Goal: Task Accomplishment & Management: Use online tool/utility

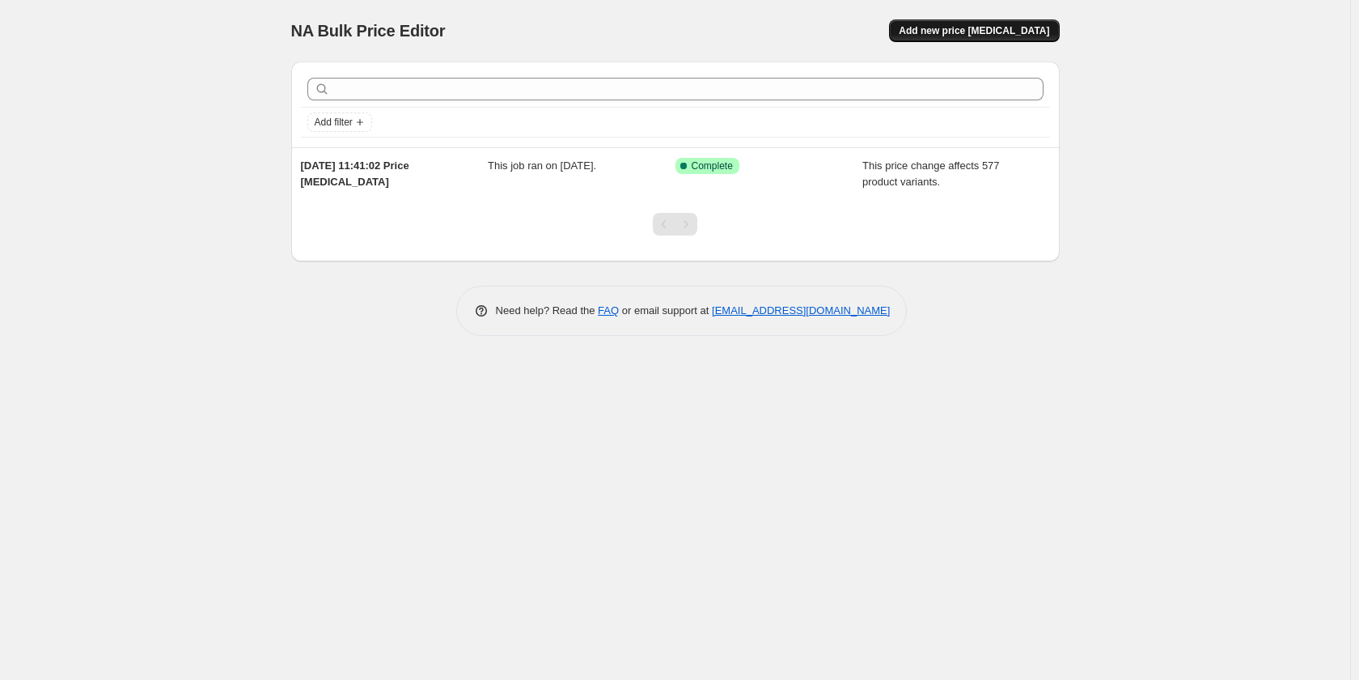
click at [989, 28] on span "Add new price [MEDICAL_DATA]" at bounding box center [974, 30] width 150 height 13
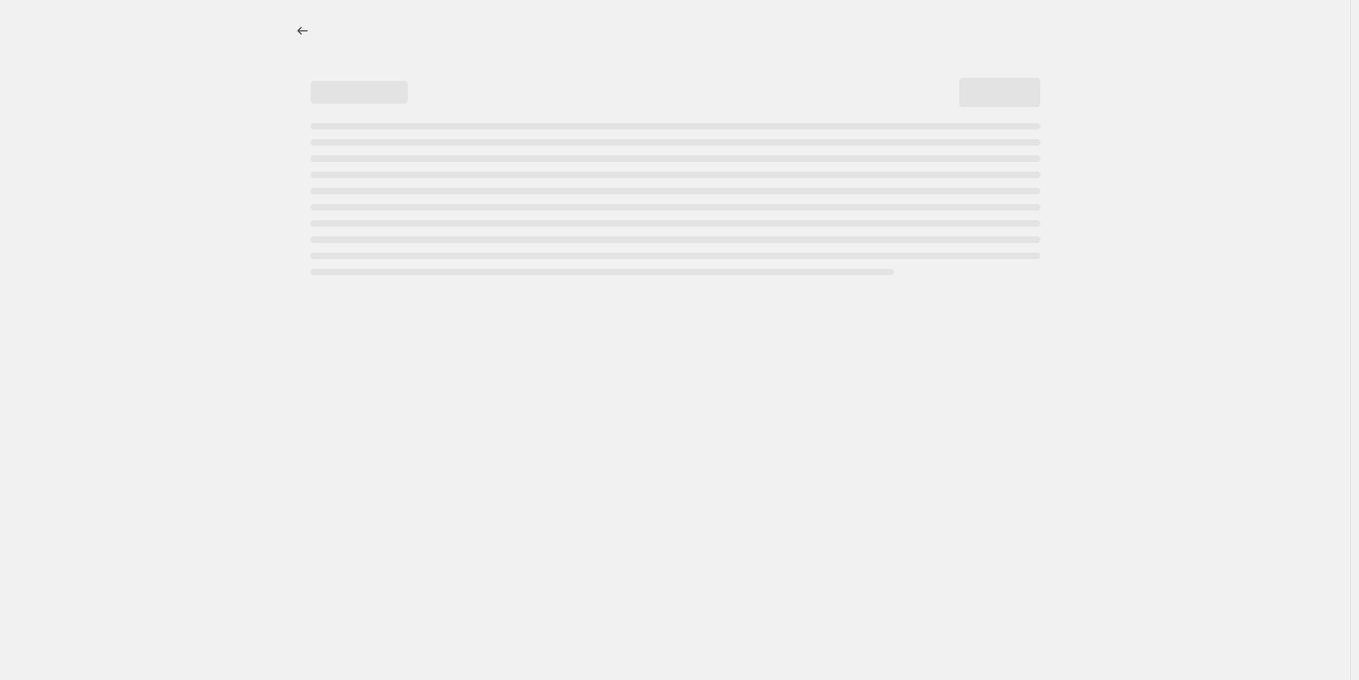
select select "percentage"
